Goal: Find specific page/section

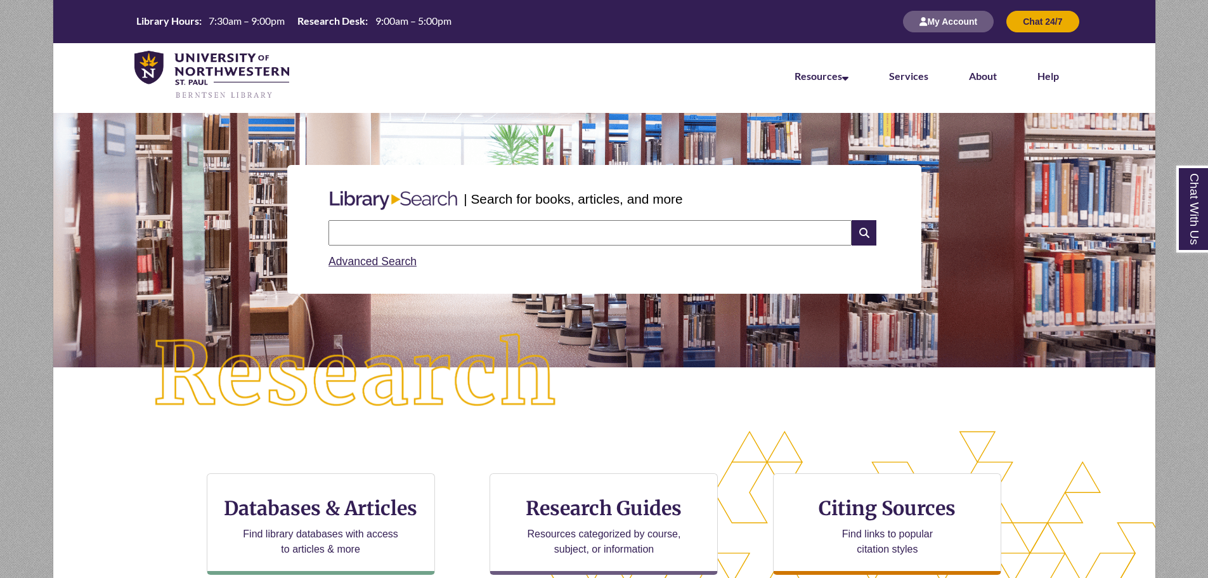
click at [535, 229] on input "text" at bounding box center [590, 232] width 523 height 25
click at [928, 308] on div "| Search for books, articles, and more Search Advanced Search" at bounding box center [604, 229] width 1083 height 190
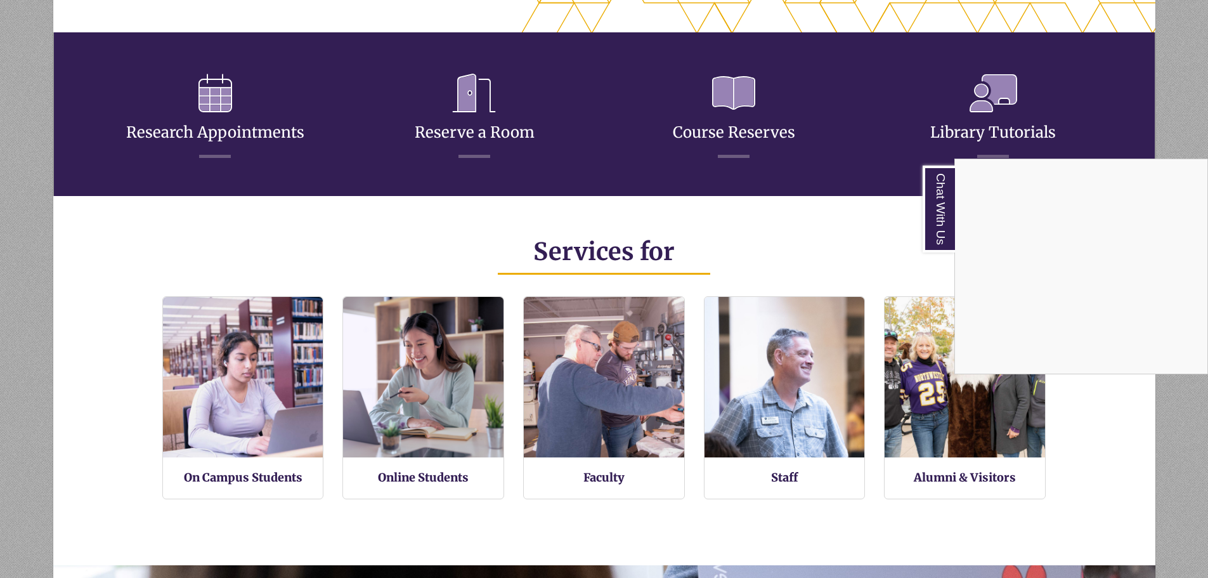
scroll to position [634, 0]
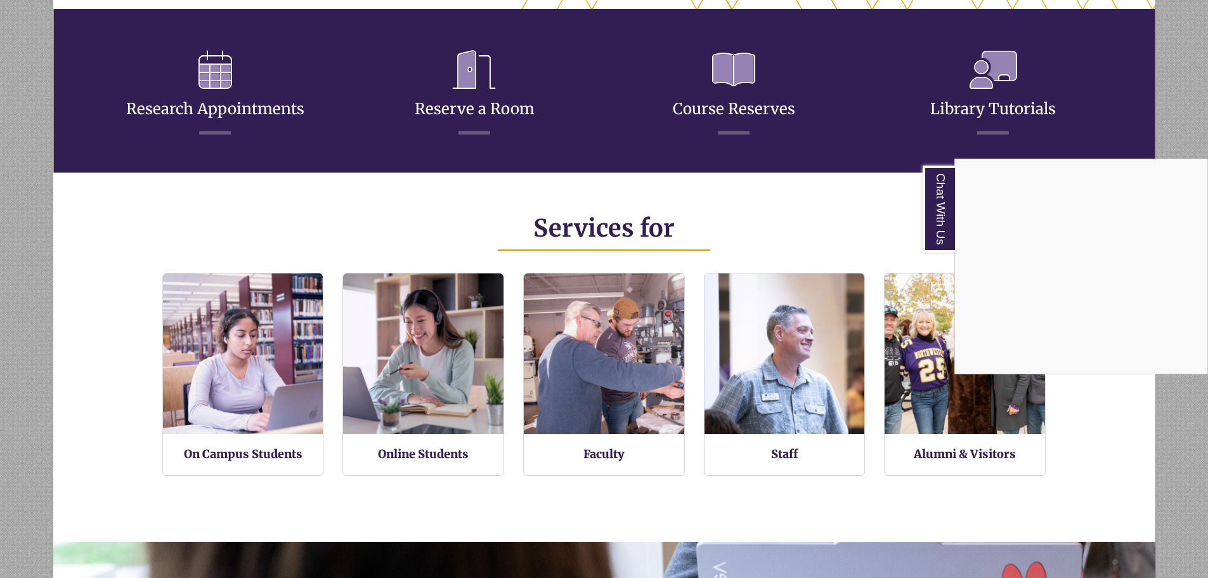
click at [417, 351] on div "Chat With Us" at bounding box center [604, 289] width 1208 height 578
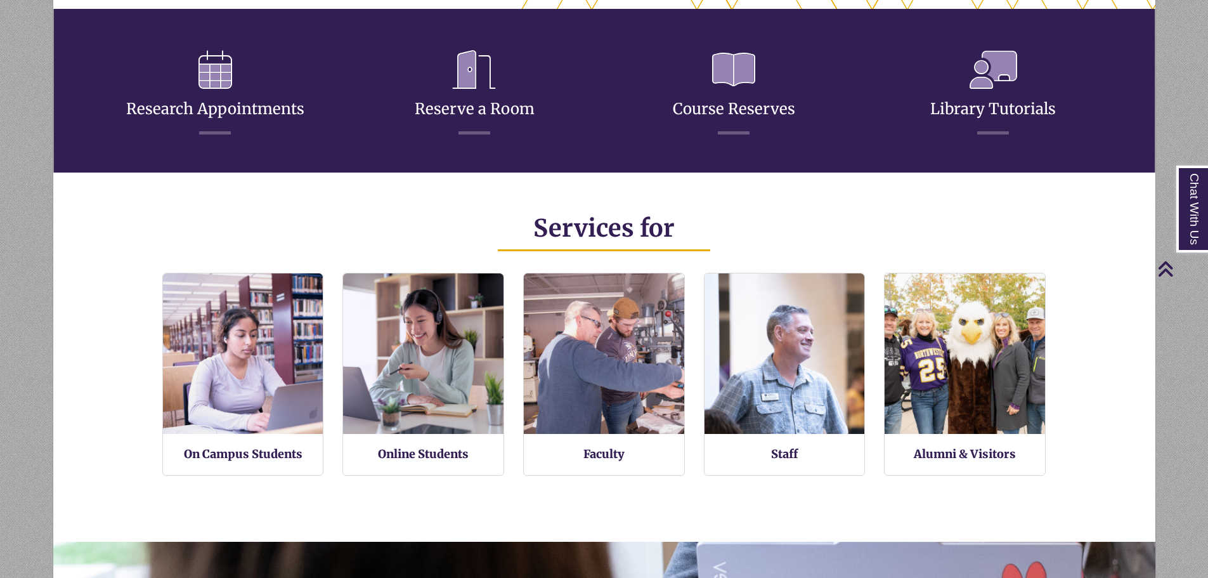
scroll to position [303, 1102]
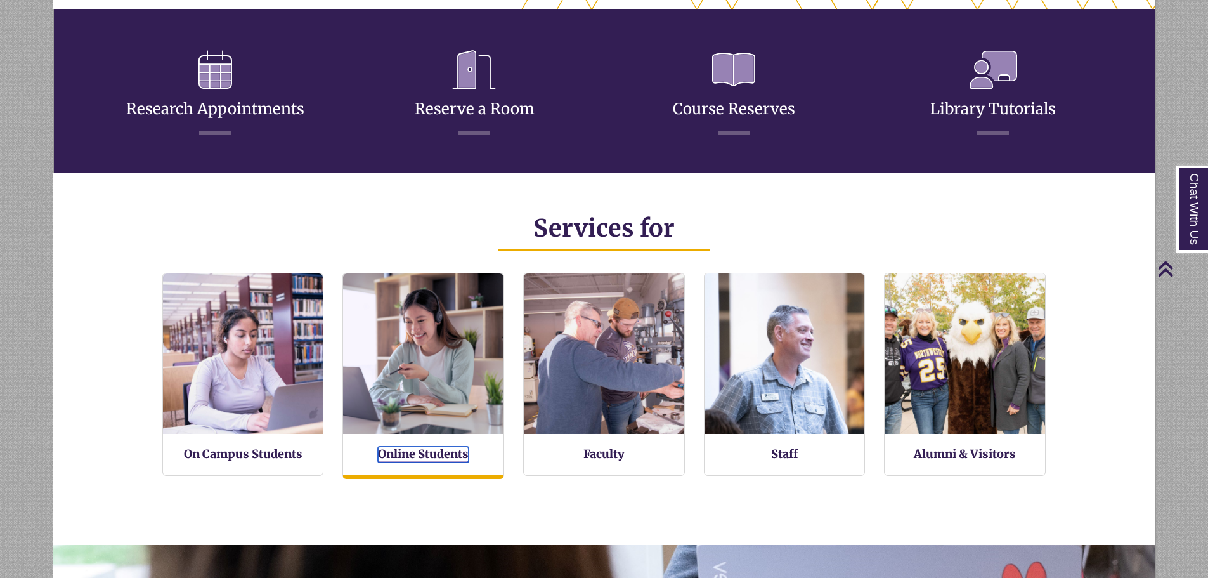
click at [417, 450] on link "Online Students" at bounding box center [423, 455] width 91 height 16
